Goal: Transaction & Acquisition: Purchase product/service

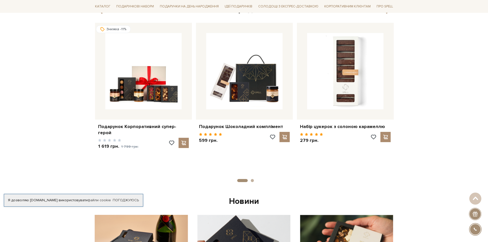
scroll to position [231, 0]
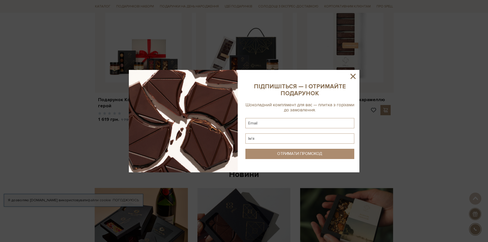
click at [354, 77] on icon at bounding box center [353, 76] width 9 height 9
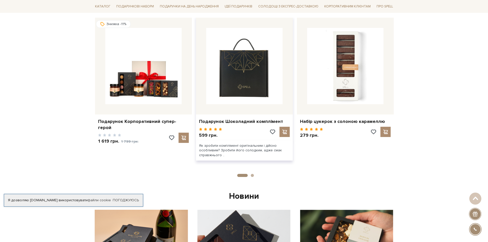
scroll to position [205, 0]
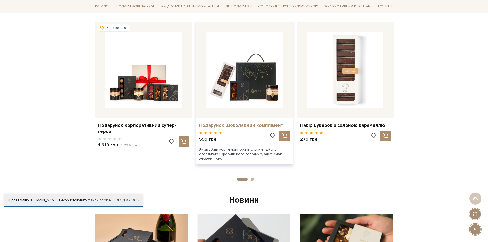
click at [235, 126] on link "Подарунок Шоколадний комплімент" at bounding box center [244, 125] width 91 height 6
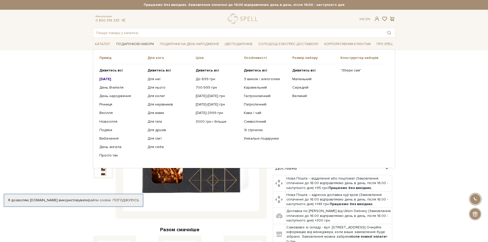
click at [126, 43] on link "Подарункові набори" at bounding box center [135, 44] width 42 height 8
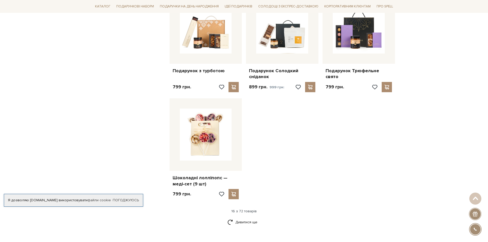
scroll to position [538, 0]
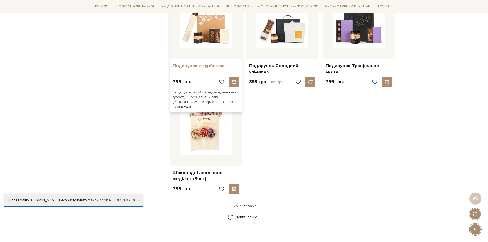
click at [198, 63] on link "Подарунок з турботою" at bounding box center [206, 66] width 66 height 6
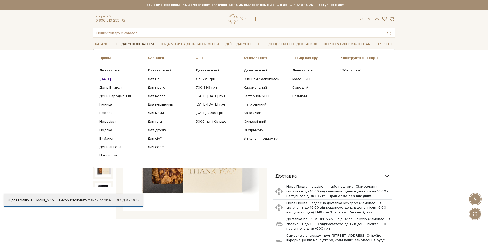
click at [134, 42] on link "Подарункові набори" at bounding box center [135, 44] width 42 height 8
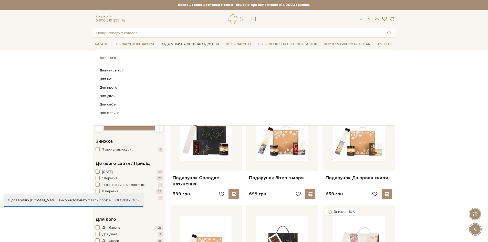
click at [183, 44] on link "Подарунки на День народження" at bounding box center [189, 44] width 63 height 8
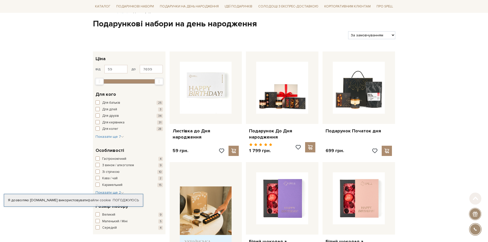
scroll to position [51, 0]
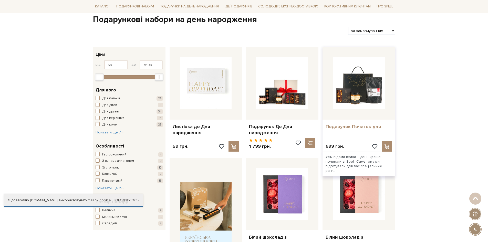
click at [356, 124] on link "Подарунок Початок дня" at bounding box center [359, 127] width 66 height 6
